Goal: Task Accomplishment & Management: Use online tool/utility

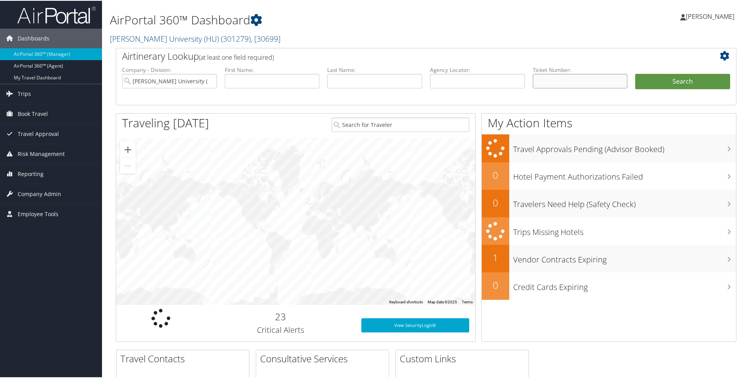
click at [548, 80] on input "text" at bounding box center [580, 80] width 95 height 15
type input "0017307758635"
click at [208, 82] on input "Howard University (HU)" at bounding box center [169, 80] width 95 height 15
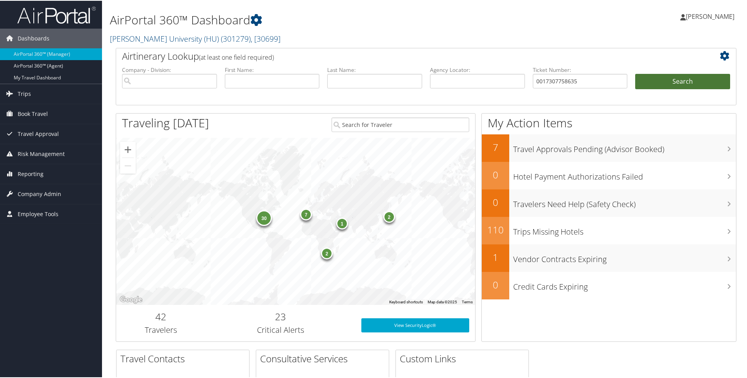
click at [676, 73] on button "Search" at bounding box center [682, 81] width 95 height 16
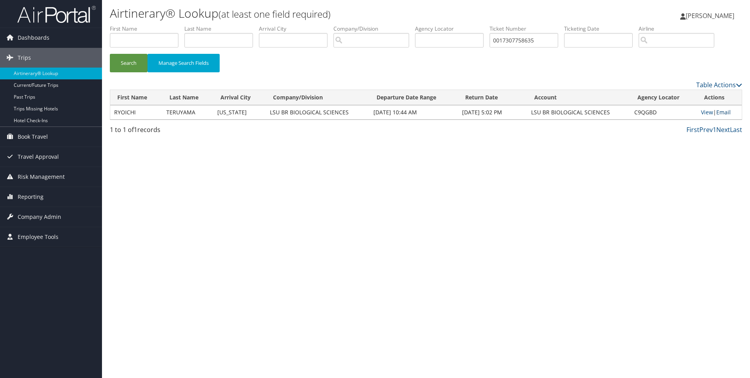
click at [726, 111] on link "Email" at bounding box center [724, 111] width 15 height 7
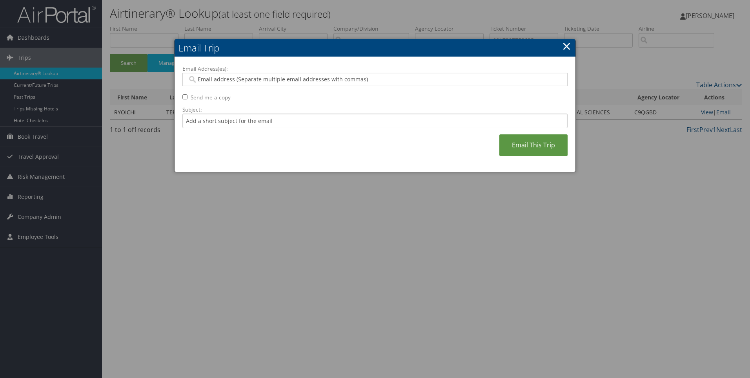
click at [292, 76] on input "Email Address(es):" at bounding box center [375, 79] width 375 height 8
paste input "[EMAIL_ADDRESS][DOMAIN_NAME]"
type input "[EMAIL_ADDRESS][DOMAIN_NAME]"
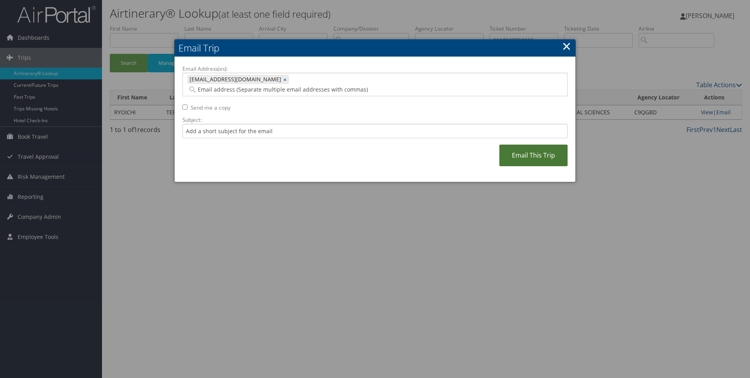
click at [551, 148] on link "Email This Trip" at bounding box center [534, 155] width 68 height 22
